Goal: Information Seeking & Learning: Learn about a topic

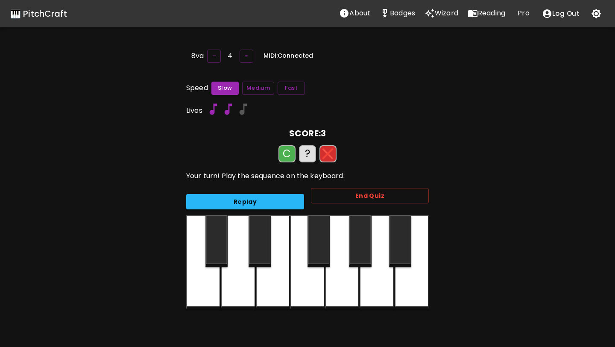
click at [473, 12] on icon "Reading" at bounding box center [474, 13] width 3 height 3
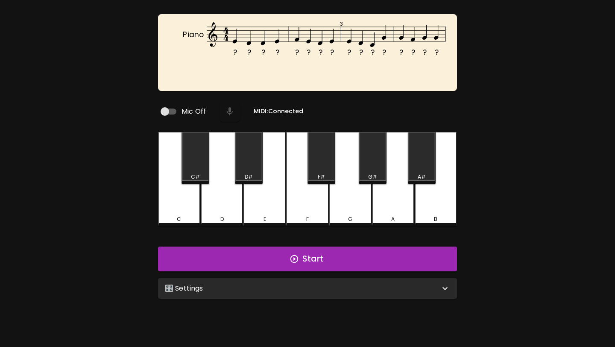
scroll to position [85, 0]
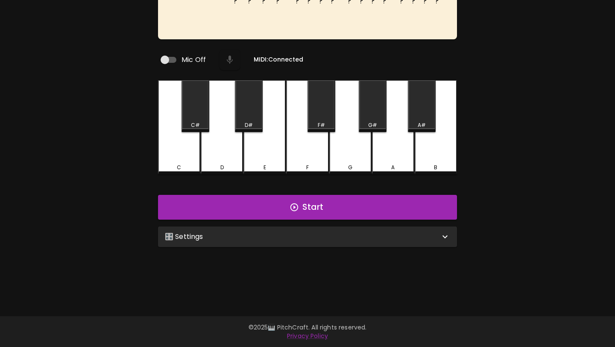
click at [404, 237] on div "🎛️ Settings" at bounding box center [302, 236] width 275 height 10
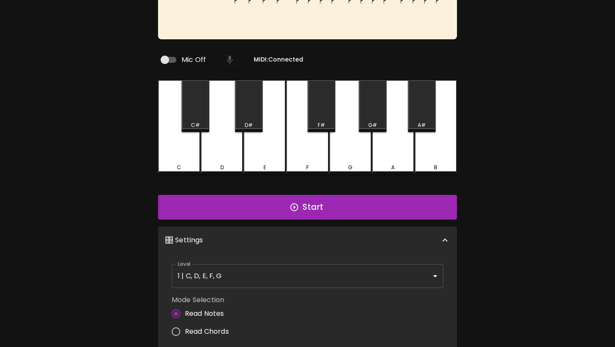
click at [220, 330] on span "Read Chords" at bounding box center [207, 331] width 44 height 10
click at [185, 330] on input "Read Chords" at bounding box center [176, 331] width 18 height 18
radio input "true"
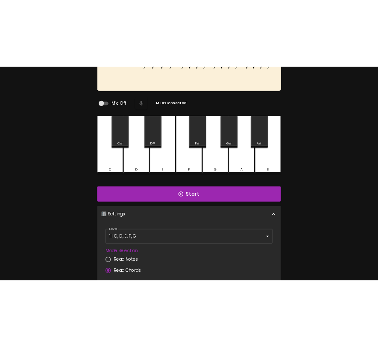
scroll to position [0, 0]
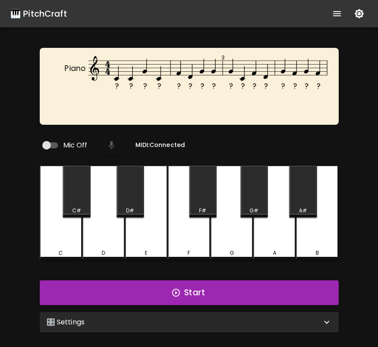
click at [257, 319] on div "🎛️ Settings" at bounding box center [184, 322] width 275 height 10
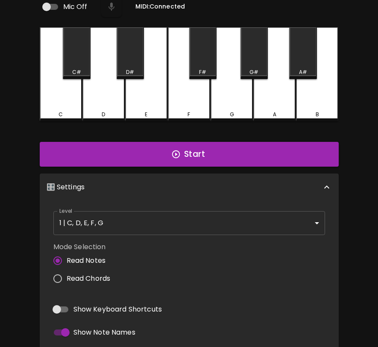
scroll to position [155, 0]
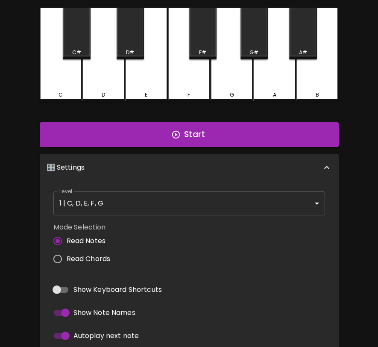
click at [105, 256] on span "Read Chords" at bounding box center [89, 259] width 44 height 10
click at [67, 256] on input "Read Chords" at bounding box center [58, 259] width 18 height 18
radio input "true"
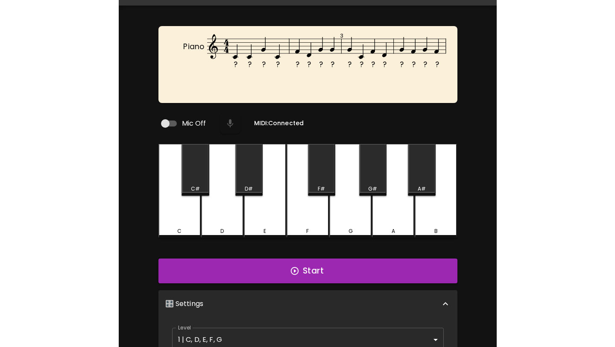
scroll to position [0, 0]
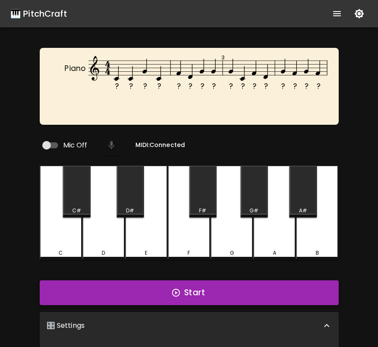
click at [229, 280] on button "Start" at bounding box center [189, 292] width 299 height 25
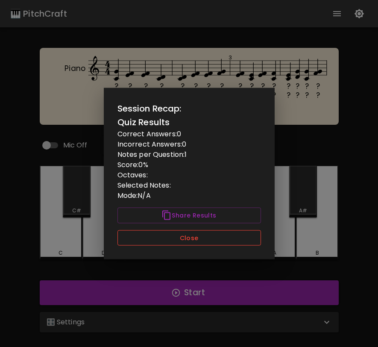
click at [201, 242] on button "Close" at bounding box center [188, 238] width 143 height 16
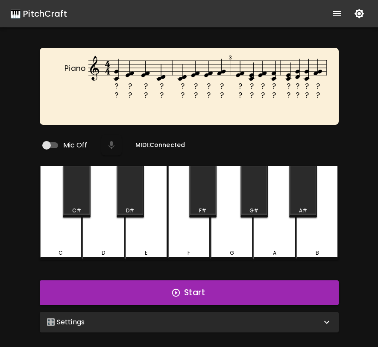
click at [332, 18] on icon "show more" at bounding box center [337, 14] width 10 height 10
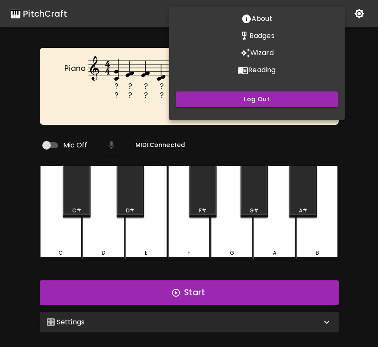
click at [256, 55] on p "Wizard" at bounding box center [261, 53] width 23 height 10
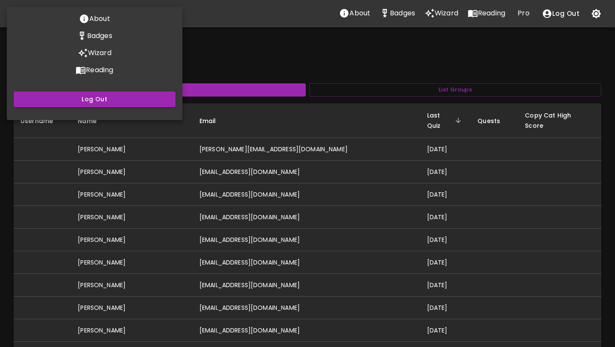
click at [204, 71] on div at bounding box center [307, 173] width 615 height 347
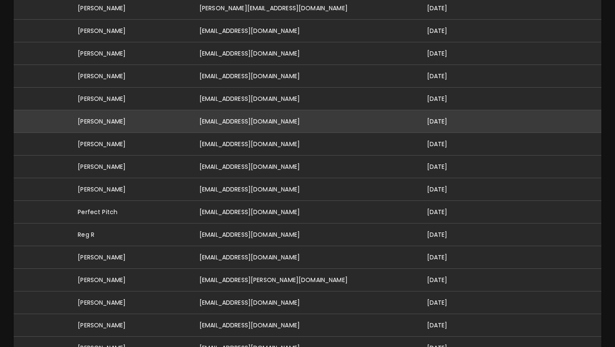
scroll to position [141, 0]
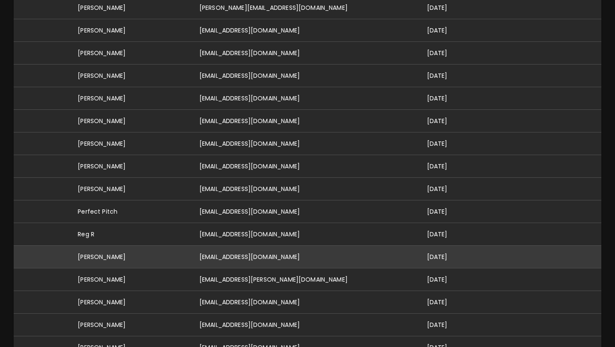
click at [249, 251] on td "[EMAIL_ADDRESS][DOMAIN_NAME]" at bounding box center [305, 256] width 227 height 23
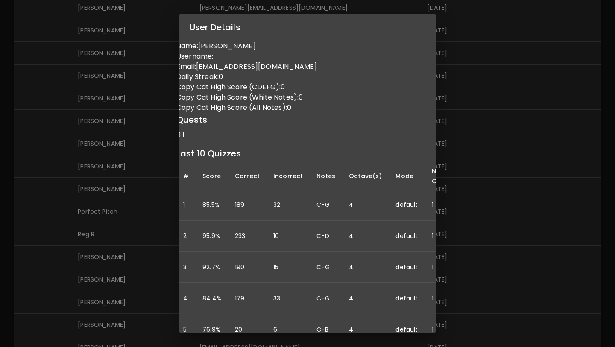
scroll to position [0, 0]
